Goal: Task Accomplishment & Management: Use online tool/utility

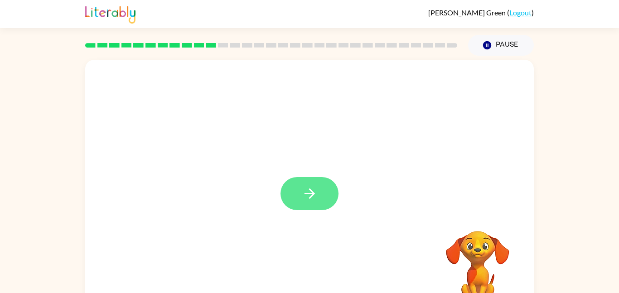
click at [314, 188] on icon "button" at bounding box center [310, 194] width 16 height 16
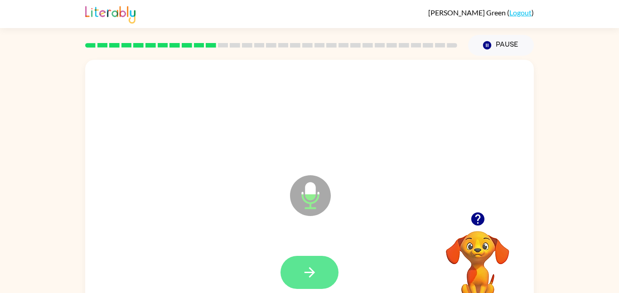
click at [311, 282] on button "button" at bounding box center [309, 272] width 58 height 33
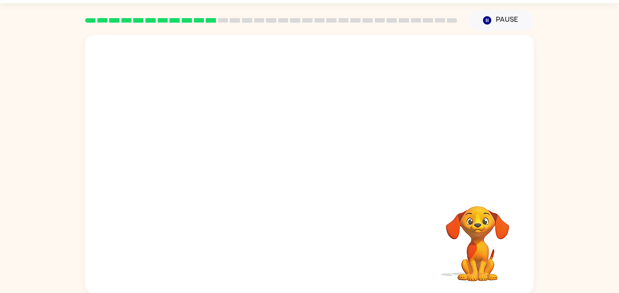
scroll to position [25, 0]
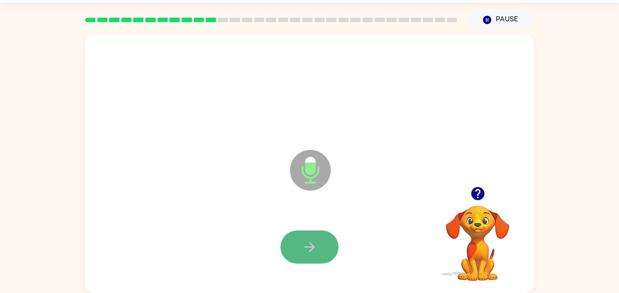
click at [300, 246] on button "button" at bounding box center [309, 247] width 58 height 33
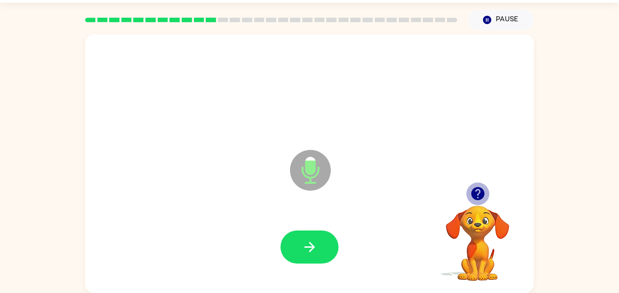
click at [483, 196] on icon "button" at bounding box center [477, 193] width 13 height 13
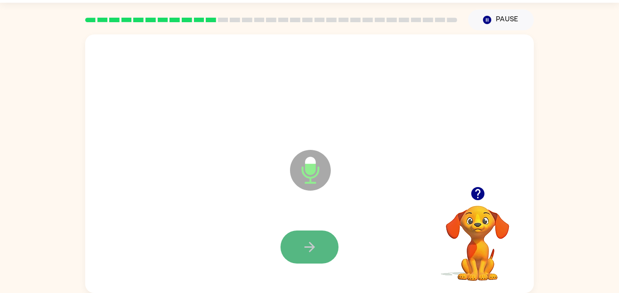
click at [312, 232] on button "button" at bounding box center [309, 247] width 58 height 33
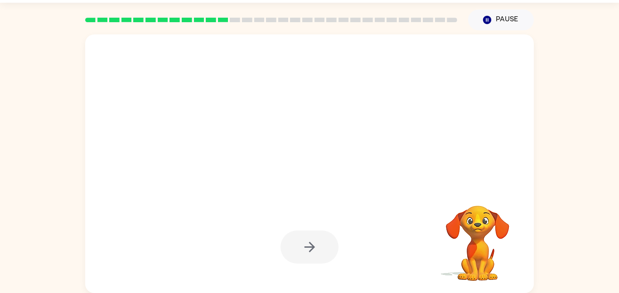
drag, startPoint x: 316, startPoint y: 244, endPoint x: 329, endPoint y: 244, distance: 13.1
click at [329, 244] on div at bounding box center [309, 247] width 58 height 33
drag, startPoint x: 330, startPoint y: 244, endPoint x: 301, endPoint y: 142, distance: 105.5
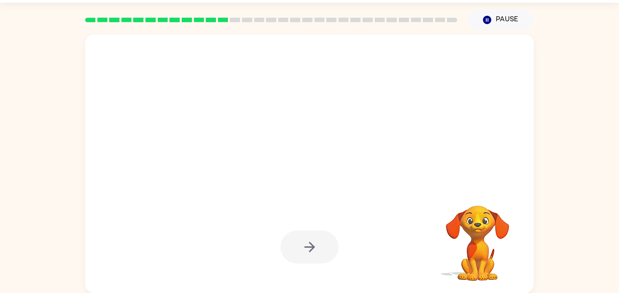
click at [301, 142] on div at bounding box center [309, 163] width 449 height 259
click at [300, 143] on div at bounding box center [287, 147] width 387 height 33
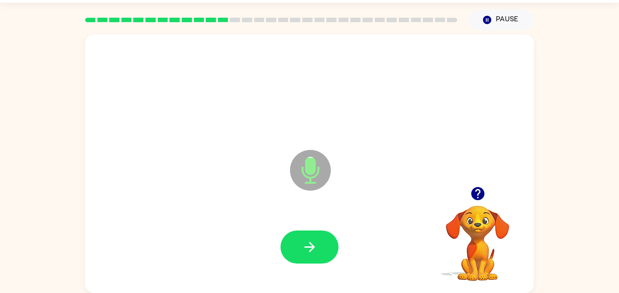
click at [300, 143] on icon at bounding box center [310, 150] width 23 height 68
click at [323, 246] on button "button" at bounding box center [309, 247] width 58 height 33
click at [476, 196] on icon "button" at bounding box center [477, 193] width 13 height 13
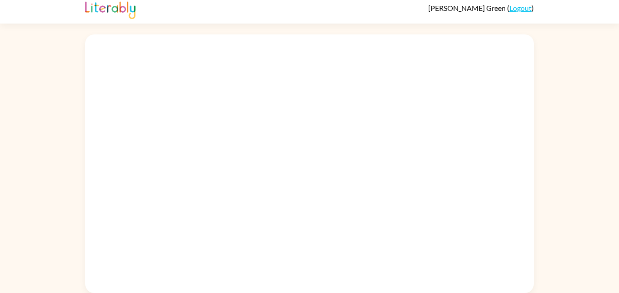
scroll to position [5, 0]
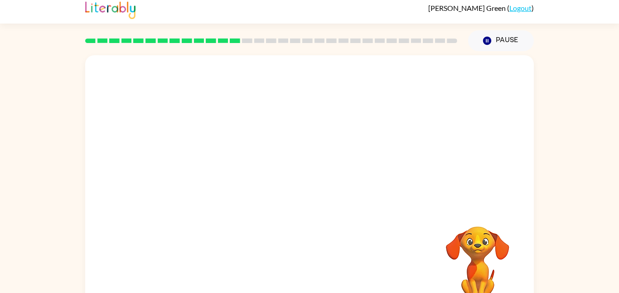
click at [445, 120] on div at bounding box center [309, 110] width 430 height 74
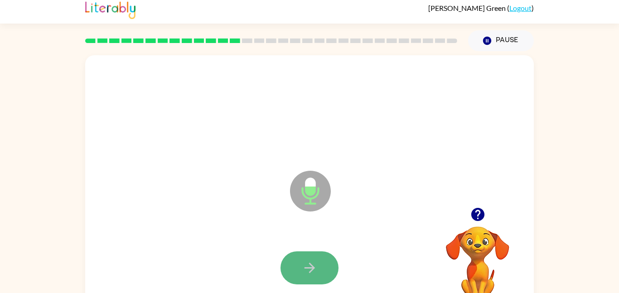
click at [333, 257] on button "button" at bounding box center [309, 267] width 58 height 33
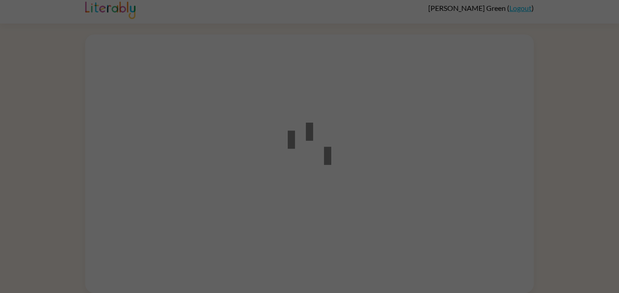
scroll to position [5, 0]
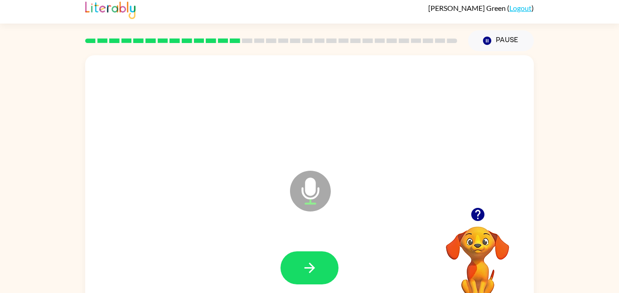
click at [297, 268] on button "button" at bounding box center [309, 267] width 58 height 33
click at [298, 266] on button "button" at bounding box center [309, 267] width 58 height 33
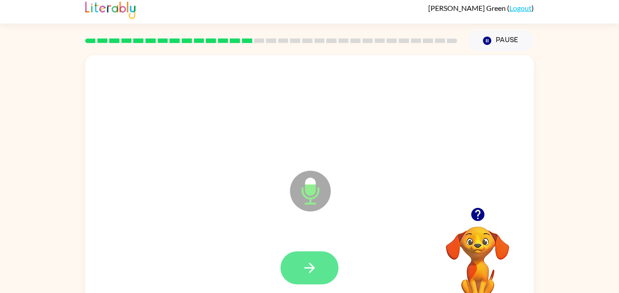
click at [302, 272] on icon "button" at bounding box center [310, 268] width 16 height 16
click at [302, 263] on icon "button" at bounding box center [310, 268] width 16 height 16
click at [299, 265] on button "button" at bounding box center [309, 267] width 58 height 33
click at [305, 260] on icon "button" at bounding box center [310, 268] width 16 height 16
click at [297, 275] on button "button" at bounding box center [309, 267] width 58 height 33
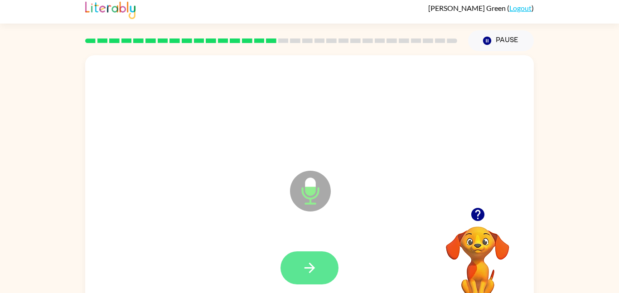
click at [302, 274] on icon "button" at bounding box center [310, 268] width 16 height 16
click at [315, 280] on button "button" at bounding box center [309, 267] width 58 height 33
click at [333, 269] on button "button" at bounding box center [309, 267] width 58 height 33
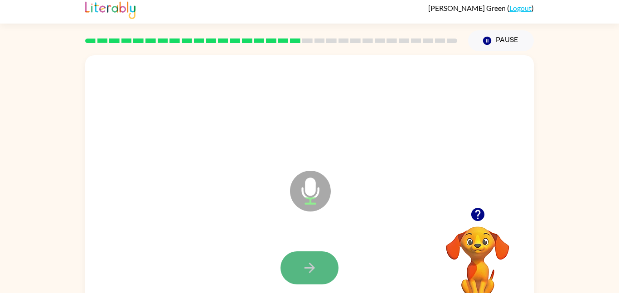
click at [328, 274] on button "button" at bounding box center [309, 267] width 58 height 33
click at [310, 265] on icon "button" at bounding box center [310, 268] width 16 height 16
click at [333, 276] on button "button" at bounding box center [309, 267] width 58 height 33
click at [328, 268] on button "button" at bounding box center [309, 267] width 58 height 33
click at [325, 268] on button "button" at bounding box center [309, 267] width 58 height 33
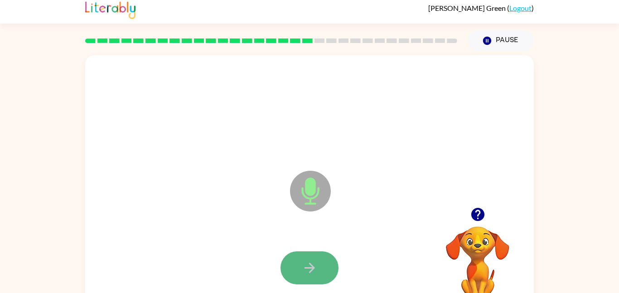
click at [318, 261] on button "button" at bounding box center [309, 267] width 58 height 33
click at [327, 259] on button "button" at bounding box center [309, 267] width 58 height 33
click at [322, 257] on button "button" at bounding box center [309, 267] width 58 height 33
click at [318, 258] on button "button" at bounding box center [309, 267] width 58 height 33
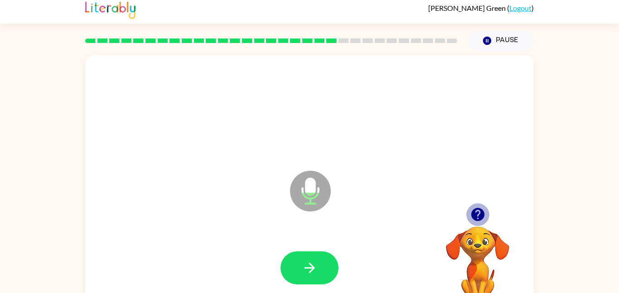
click at [474, 212] on icon "button" at bounding box center [477, 214] width 13 height 13
click at [479, 218] on icon "button" at bounding box center [477, 214] width 13 height 13
click at [477, 217] on icon "button" at bounding box center [477, 214] width 13 height 13
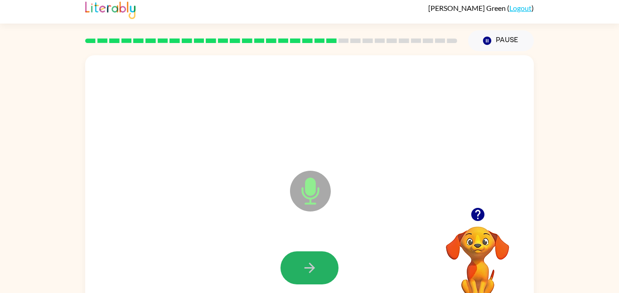
drag, startPoint x: 320, startPoint y: 265, endPoint x: 335, endPoint y: 261, distance: 15.5
click at [327, 262] on button "button" at bounding box center [309, 267] width 58 height 33
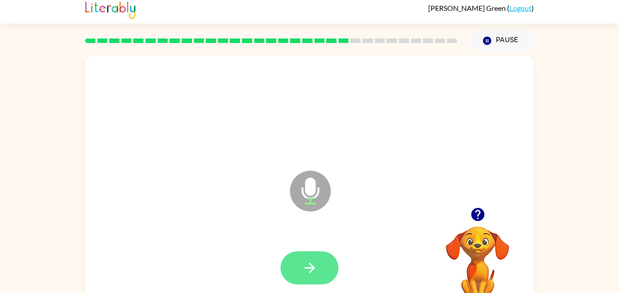
click at [317, 259] on button "button" at bounding box center [309, 267] width 58 height 33
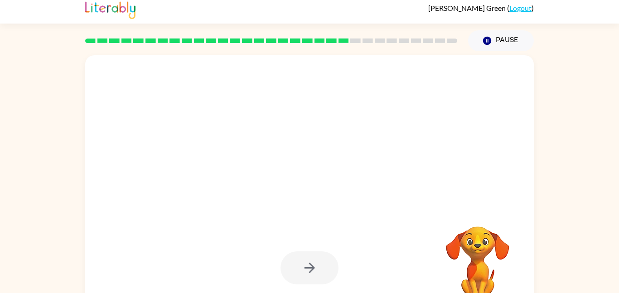
click at [618, 48] on div "[PERSON_NAME] ( Logout ) Pause Pause Your browser must support playing .mp4 fil…" at bounding box center [309, 154] width 619 height 318
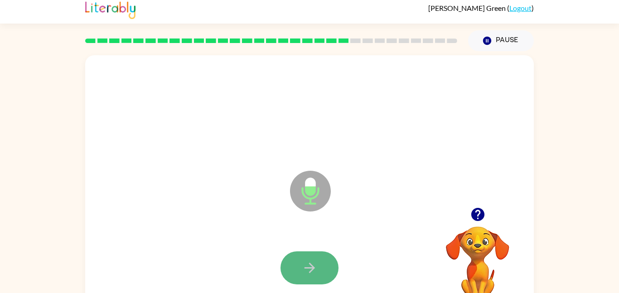
click at [291, 278] on button "button" at bounding box center [309, 267] width 58 height 33
click at [317, 266] on icon "button" at bounding box center [310, 268] width 16 height 16
click at [314, 268] on icon "button" at bounding box center [310, 268] width 16 height 16
click at [323, 262] on button "button" at bounding box center [309, 267] width 58 height 33
click at [306, 258] on button "button" at bounding box center [309, 267] width 58 height 33
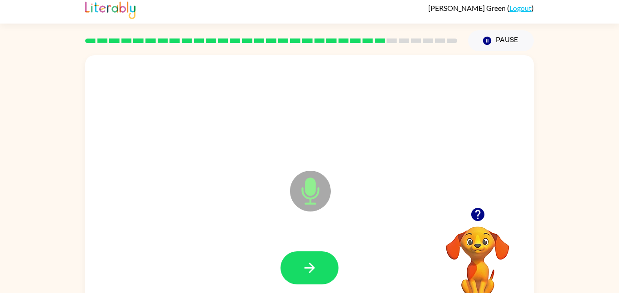
click at [302, 265] on button "button" at bounding box center [309, 267] width 58 height 33
click at [475, 207] on icon "button" at bounding box center [478, 215] width 16 height 16
click at [337, 257] on div at bounding box center [309, 267] width 58 height 33
click at [325, 259] on button "button" at bounding box center [309, 267] width 58 height 33
click at [325, 256] on button "button" at bounding box center [309, 267] width 58 height 33
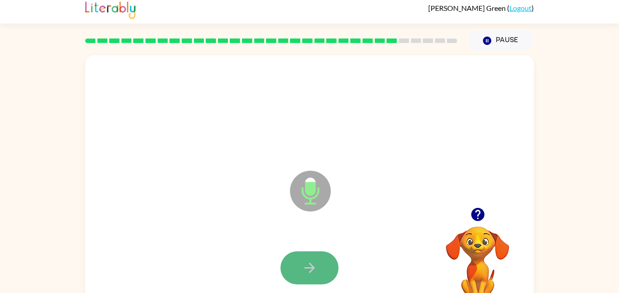
click at [325, 260] on button "button" at bounding box center [309, 267] width 58 height 33
click at [318, 260] on button "button" at bounding box center [309, 267] width 58 height 33
click at [320, 262] on button "button" at bounding box center [309, 267] width 58 height 33
click at [316, 262] on icon "button" at bounding box center [310, 268] width 16 height 16
click at [313, 262] on icon "button" at bounding box center [310, 268] width 16 height 16
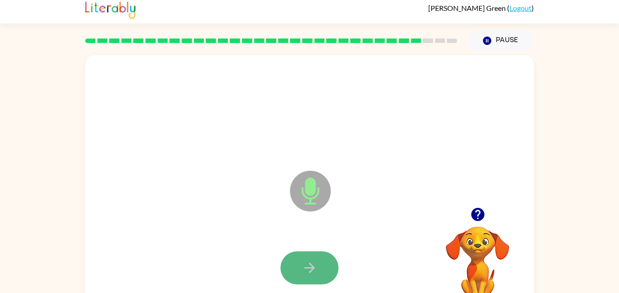
click at [323, 257] on button "button" at bounding box center [309, 267] width 58 height 33
click at [319, 270] on button "button" at bounding box center [309, 267] width 58 height 33
click at [320, 262] on button "button" at bounding box center [309, 267] width 58 height 33
click at [326, 253] on button "button" at bounding box center [309, 267] width 58 height 33
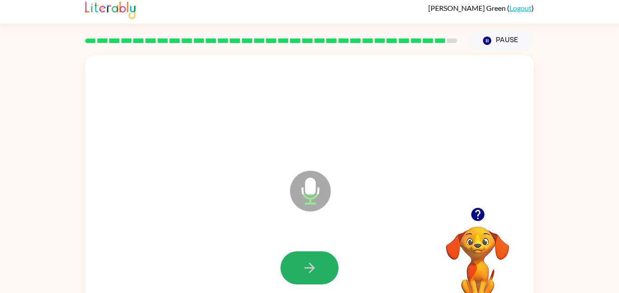
click at [289, 262] on button "button" at bounding box center [309, 267] width 58 height 33
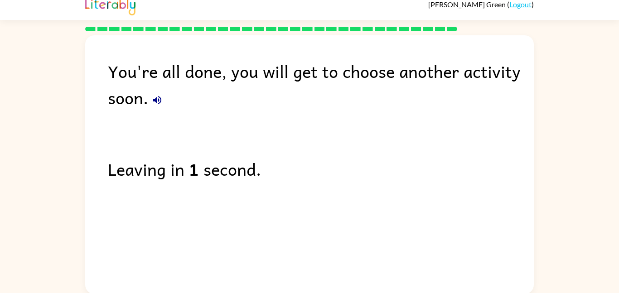
scroll to position [9, 0]
